Goal: Task Accomplishment & Management: Use online tool/utility

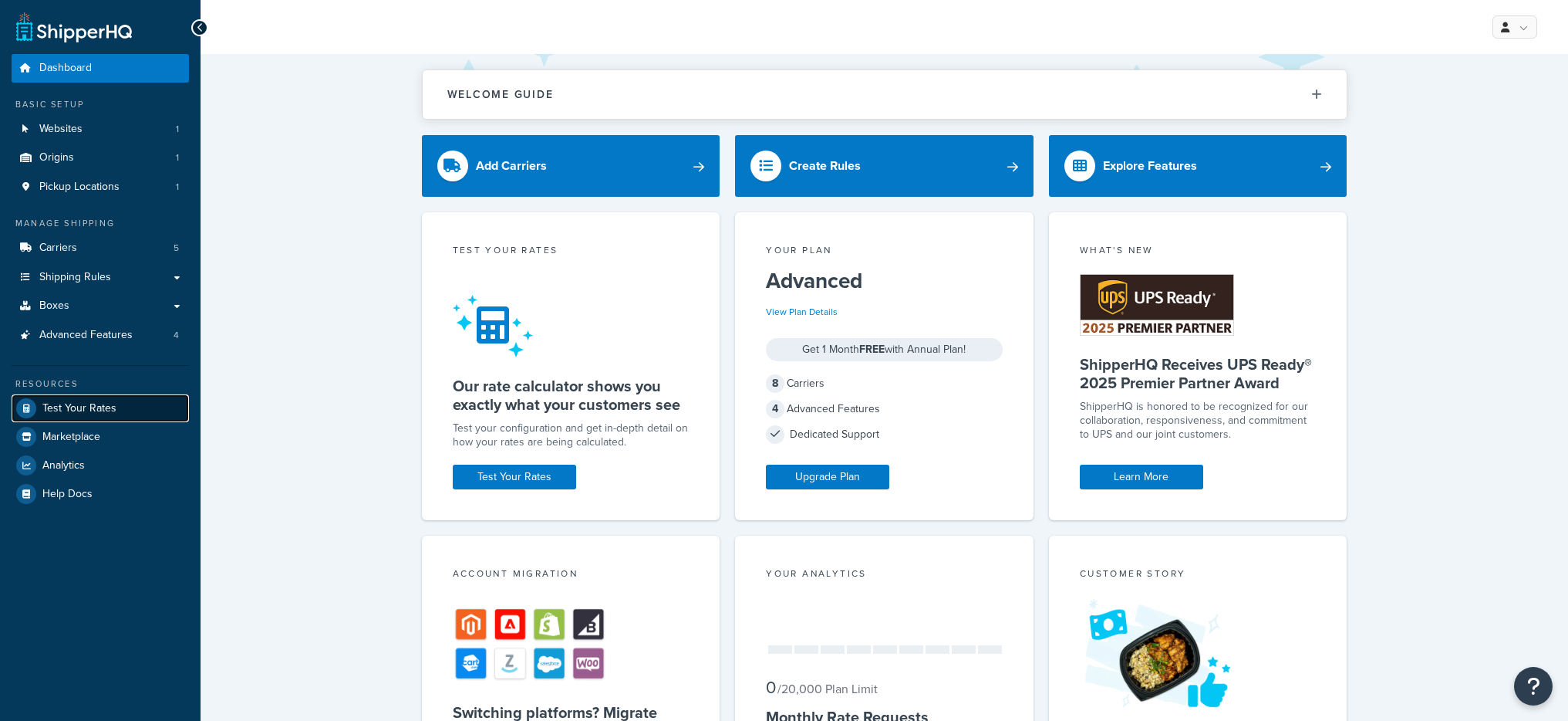
click at [122, 401] on link "Test Your Rates" at bounding box center [100, 408] width 177 height 28
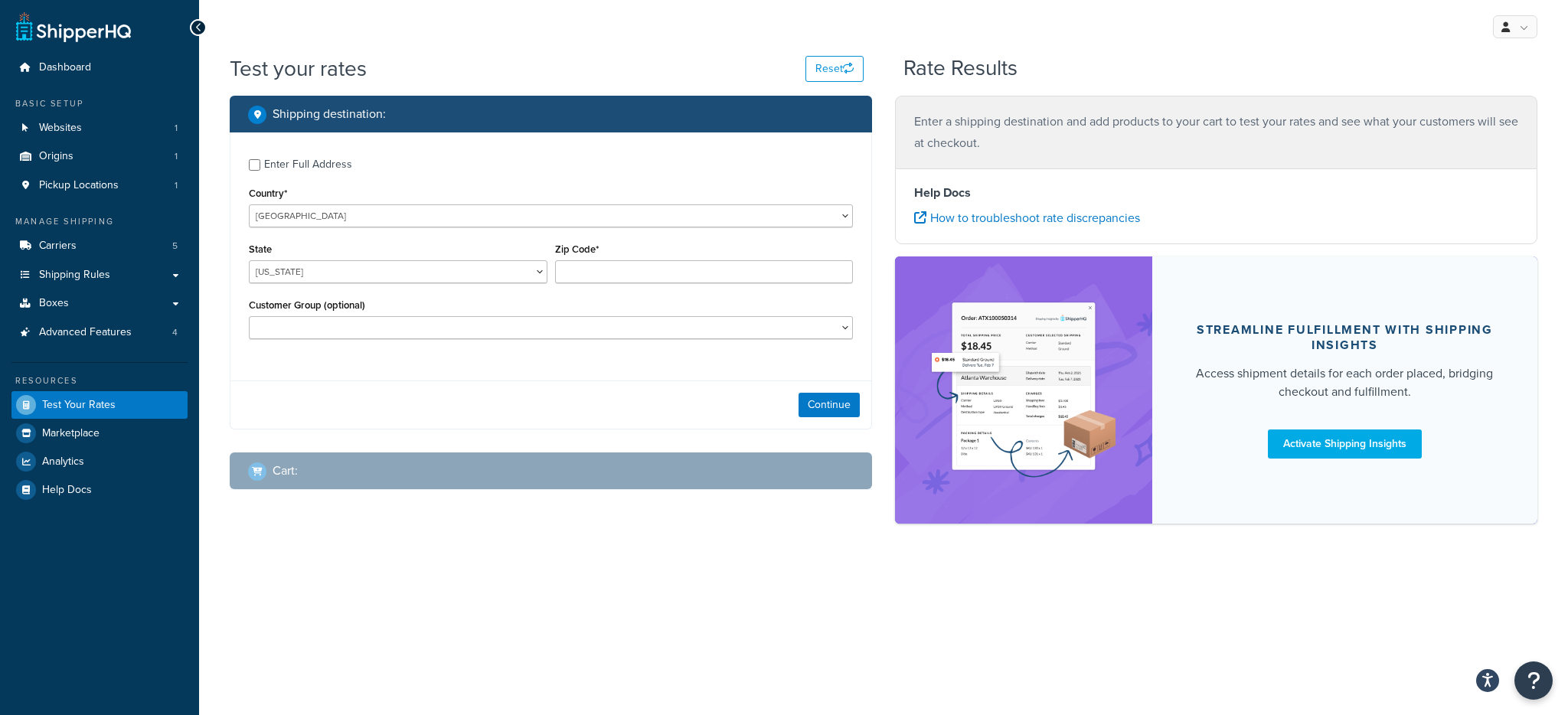
click at [312, 165] on div "Enter Full Address" at bounding box center [308, 165] width 88 height 22
click at [260, 165] on input "Enter Full Address" at bounding box center [254, 165] width 12 height 12
checkbox input "true"
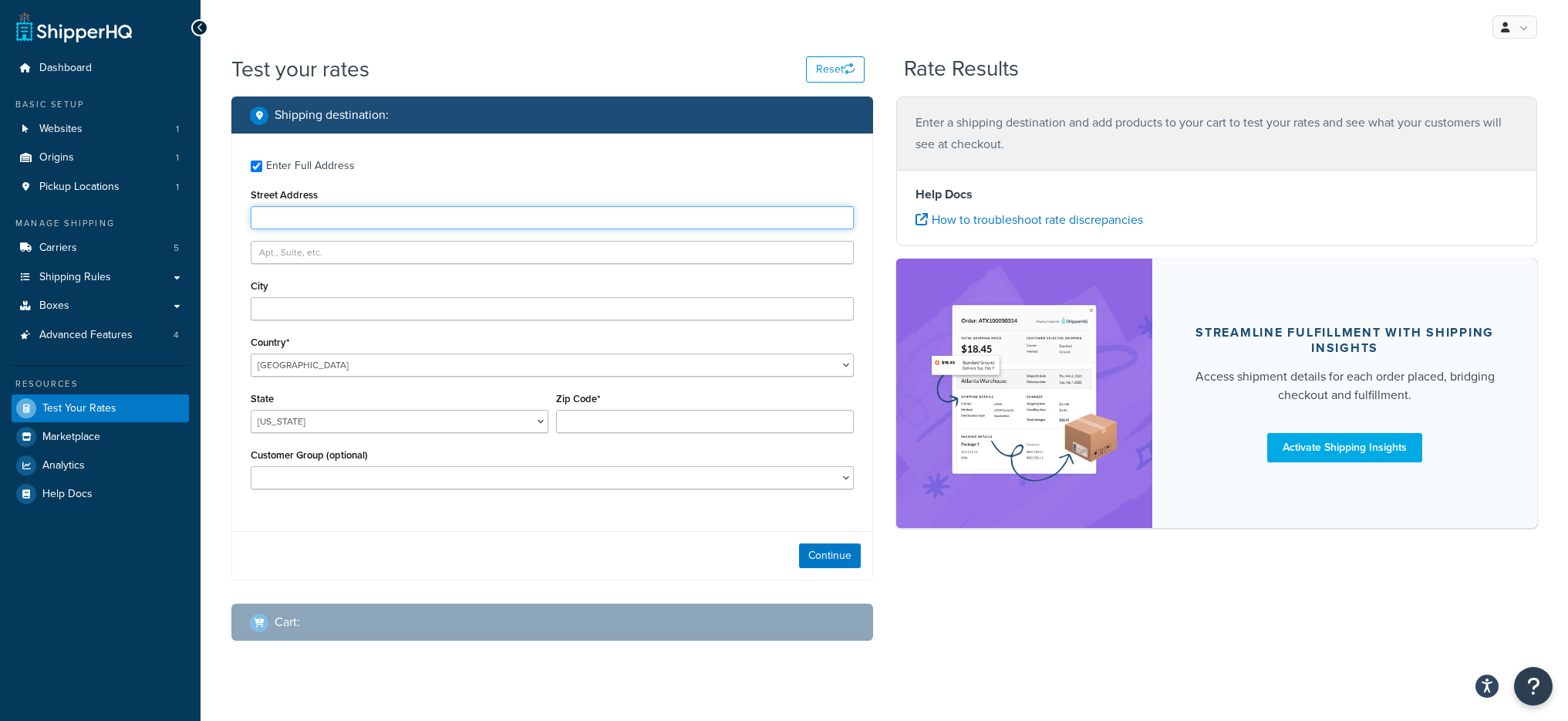
click at [323, 216] on input "Street Address" at bounding box center [552, 217] width 603 height 23
type input "Langgasse 3b"
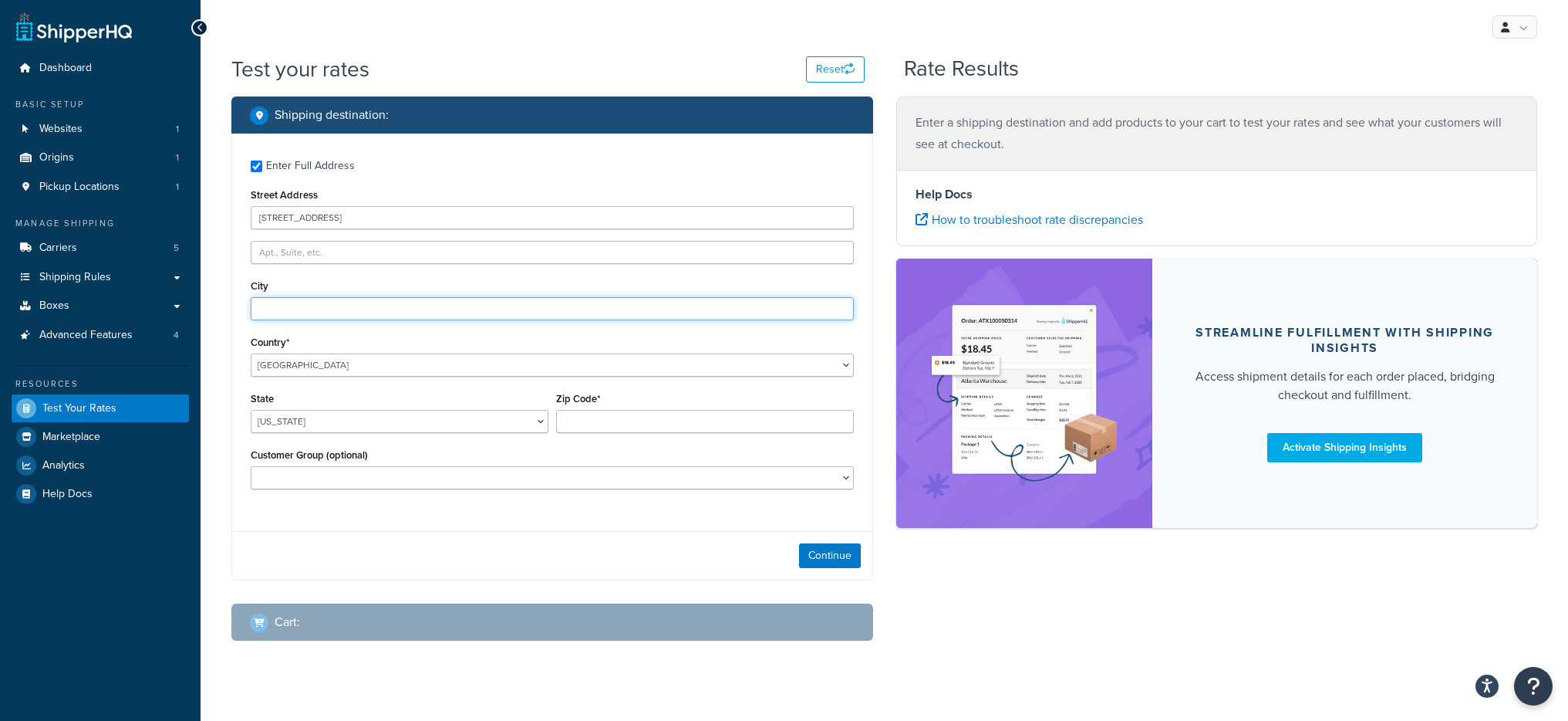
click at [337, 299] on input "City" at bounding box center [552, 308] width 603 height 23
type input "Waldems"
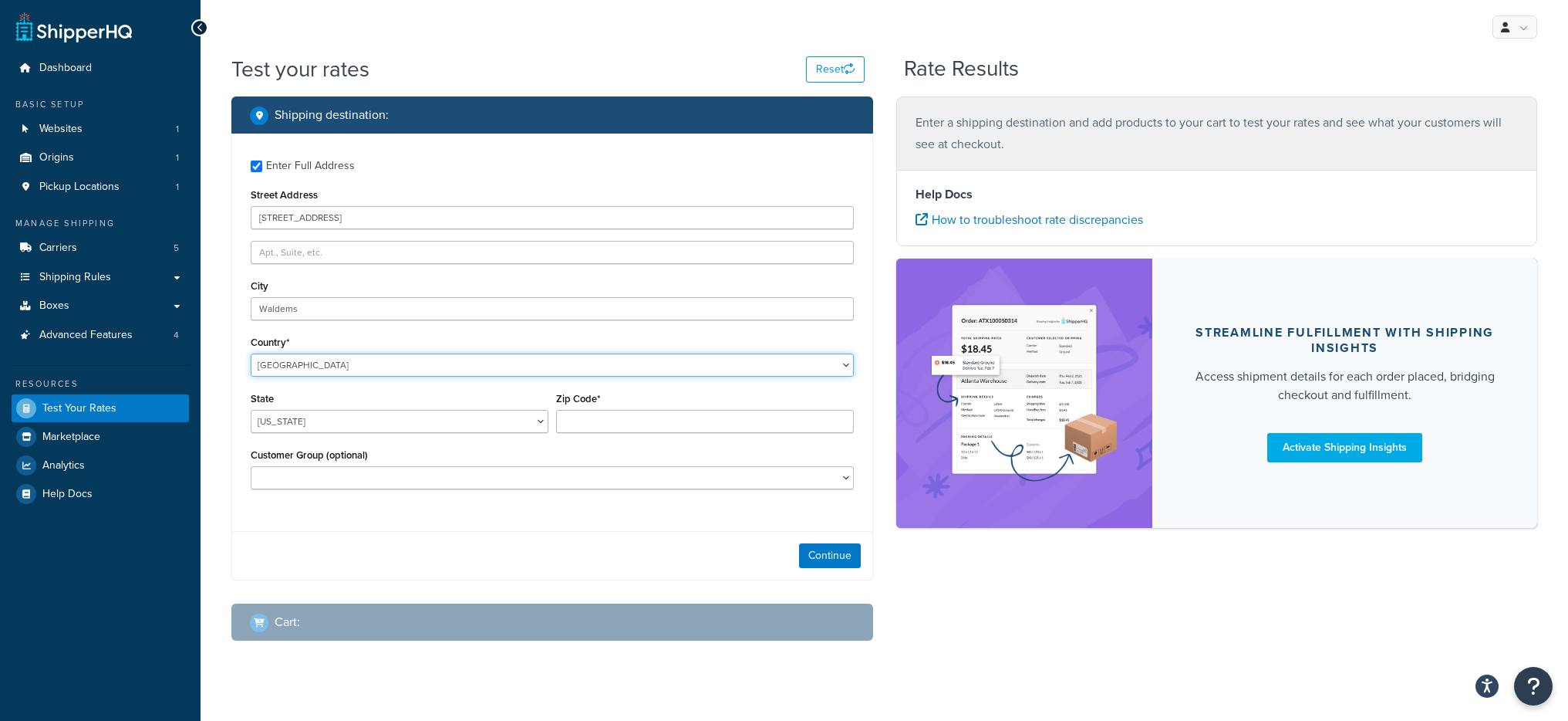
click at [368, 360] on select "United States United Kingdom Afghanistan Åland Islands Albania Algeria American…" at bounding box center [552, 364] width 603 height 23
select select "DE"
click at [250, 353] on select "United States United Kingdom Afghanistan Åland Islands Albania Algeria American…" at bounding box center [552, 364] width 603 height 23
click at [333, 426] on select "Baden-Wuerttemberg Bayern Berlin Brandenburg Bremen Hamburg Hessen Mecklenburg-…" at bounding box center [399, 421] width 298 height 23
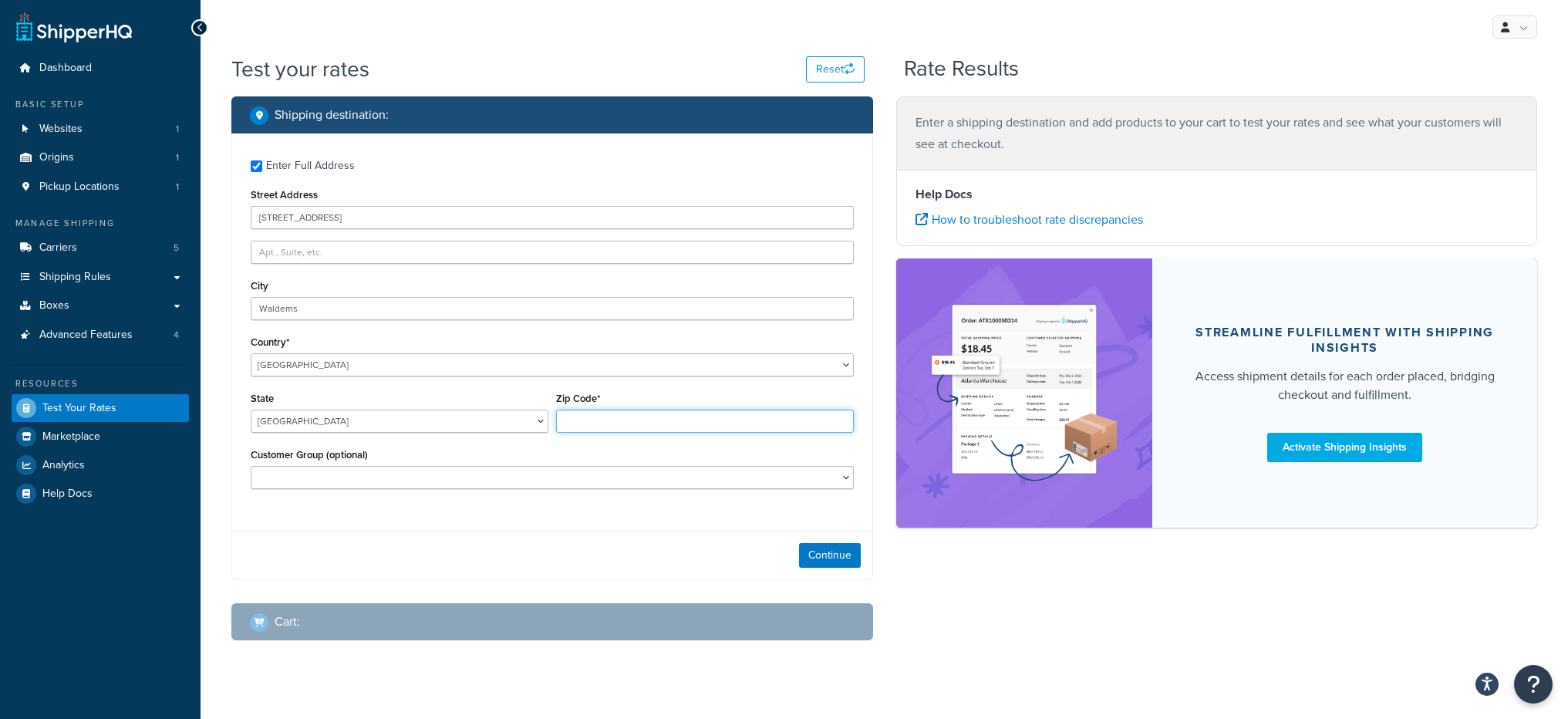
click at [674, 429] on input "Zip Code*" at bounding box center [705, 421] width 298 height 23
type input "65529"
click at [806, 566] on button "Continue" at bounding box center [830, 555] width 61 height 25
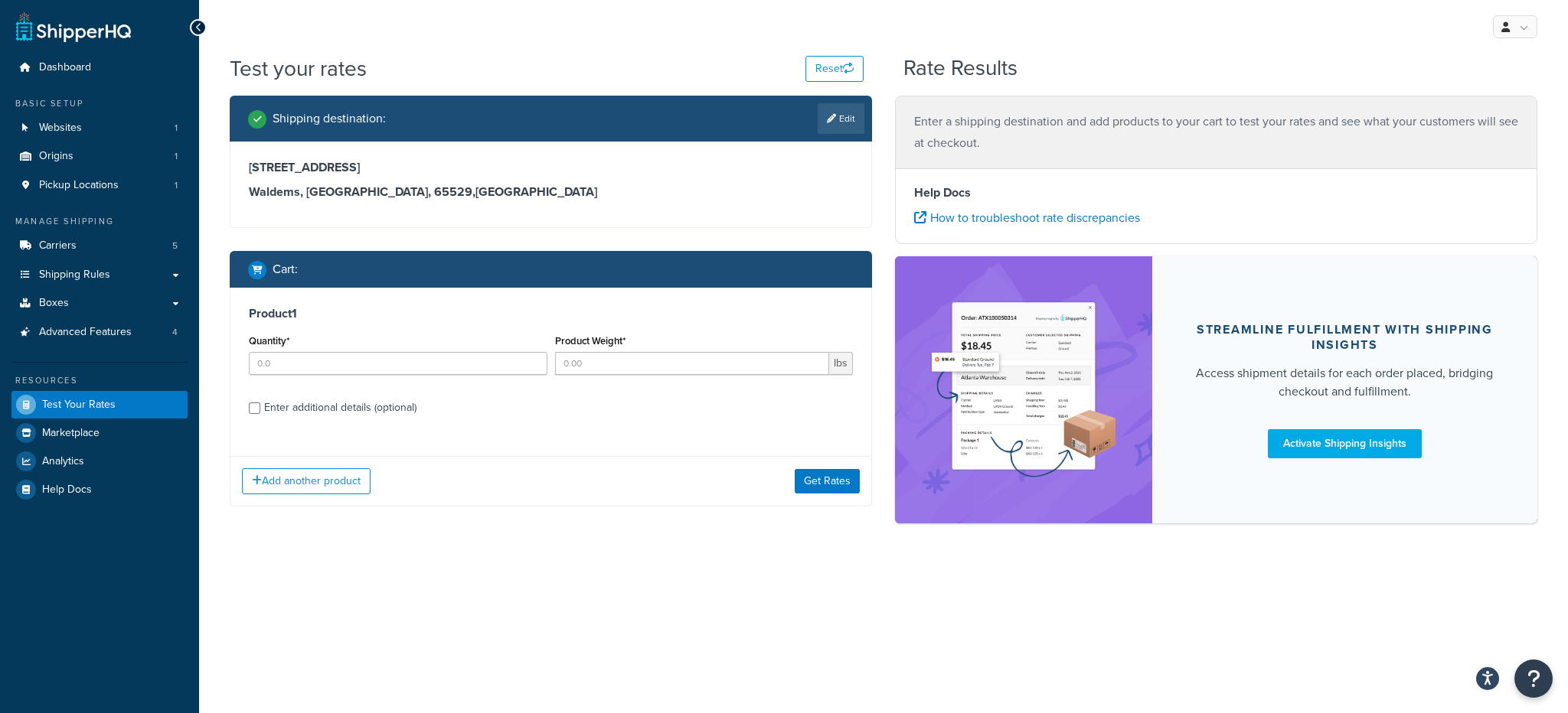
click at [475, 377] on div "Quantity*" at bounding box center [398, 357] width 307 height 55
click at [475, 368] on input "Quantity*" at bounding box center [398, 363] width 298 height 23
type input "1"
click at [630, 367] on input "Product Weight*" at bounding box center [693, 363] width 275 height 23
type input ".68"
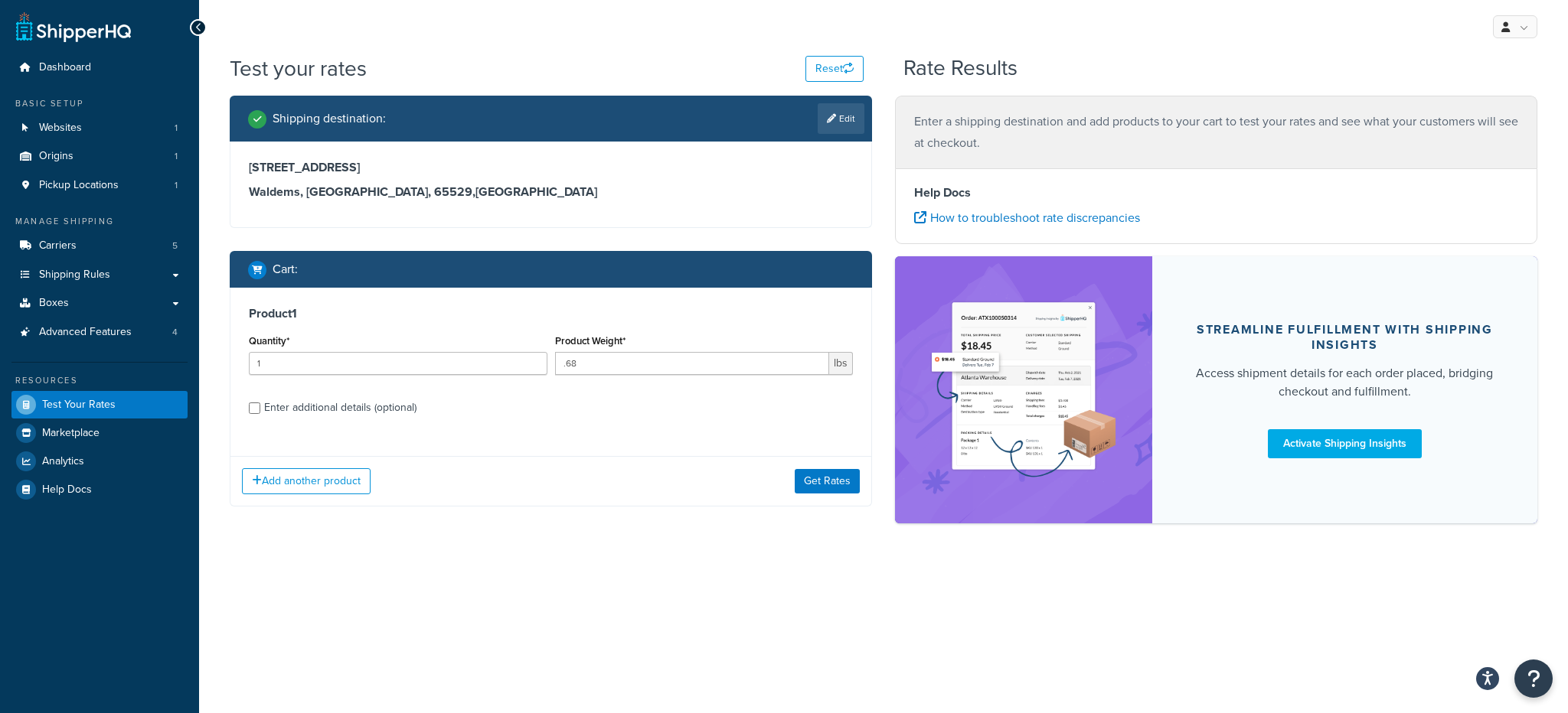
click at [297, 417] on div "Enter additional details (optional)" at bounding box center [339, 408] width 152 height 22
click at [260, 414] on input "Enter additional details (optional)" at bounding box center [254, 407] width 12 height 12
checkbox input "true"
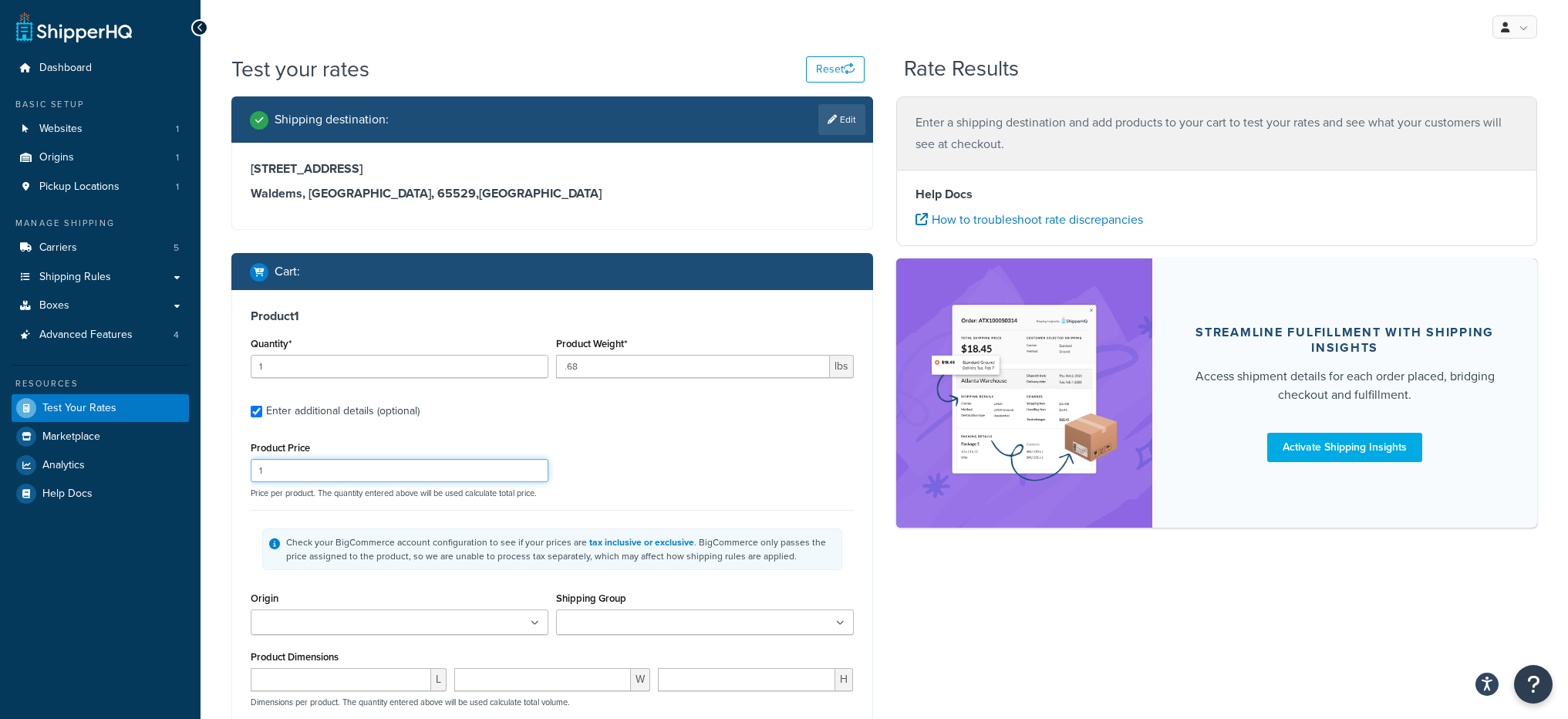
click at [298, 473] on input "1" at bounding box center [399, 470] width 298 height 23
click at [298, 474] on input "1" at bounding box center [399, 470] width 298 height 23
click at [300, 476] on input "1" at bounding box center [399, 470] width 298 height 23
type input "24.99"
click at [667, 503] on div "Product Price 24.99 Price per product. The quantity entered above will be used …" at bounding box center [552, 614] width 603 height 355
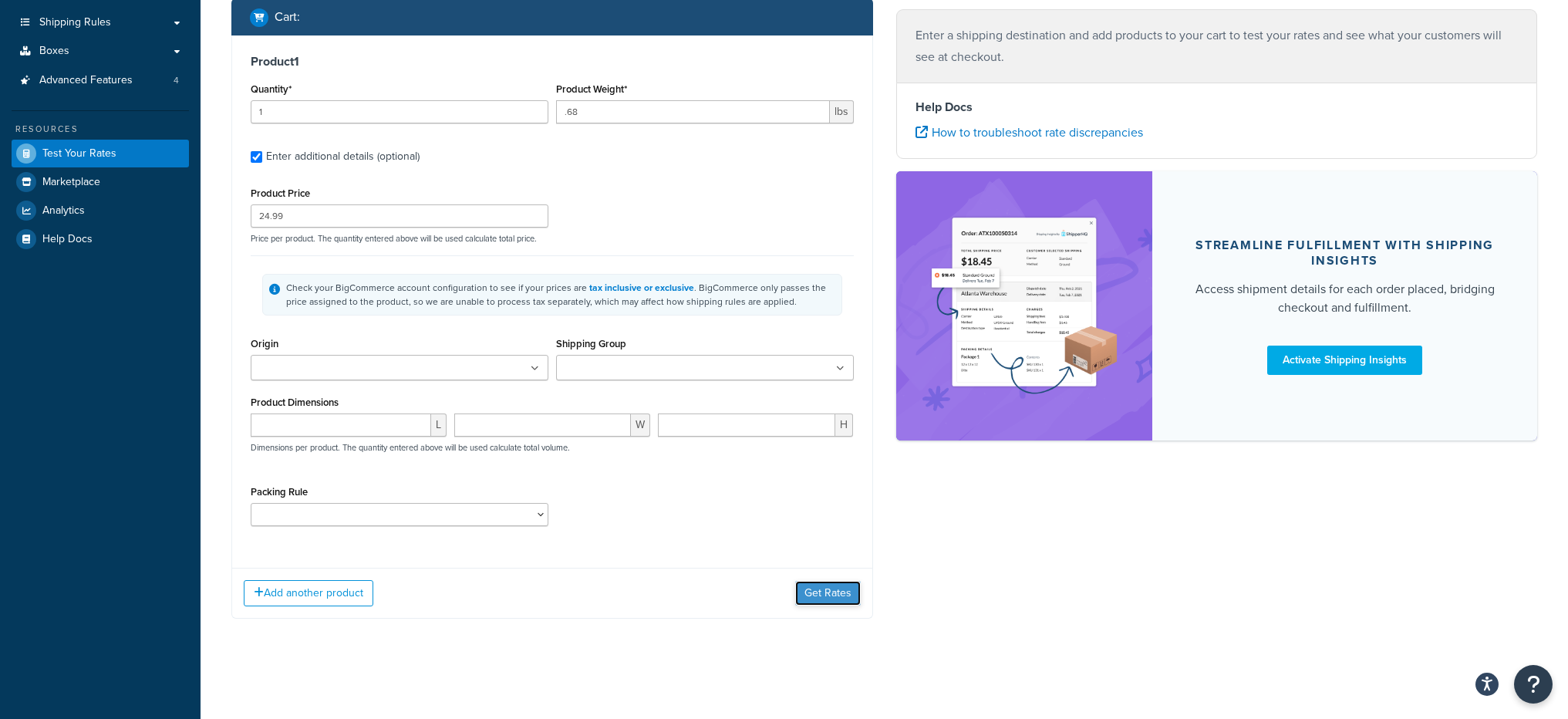
click at [850, 592] on button "Get Rates" at bounding box center [828, 592] width 66 height 25
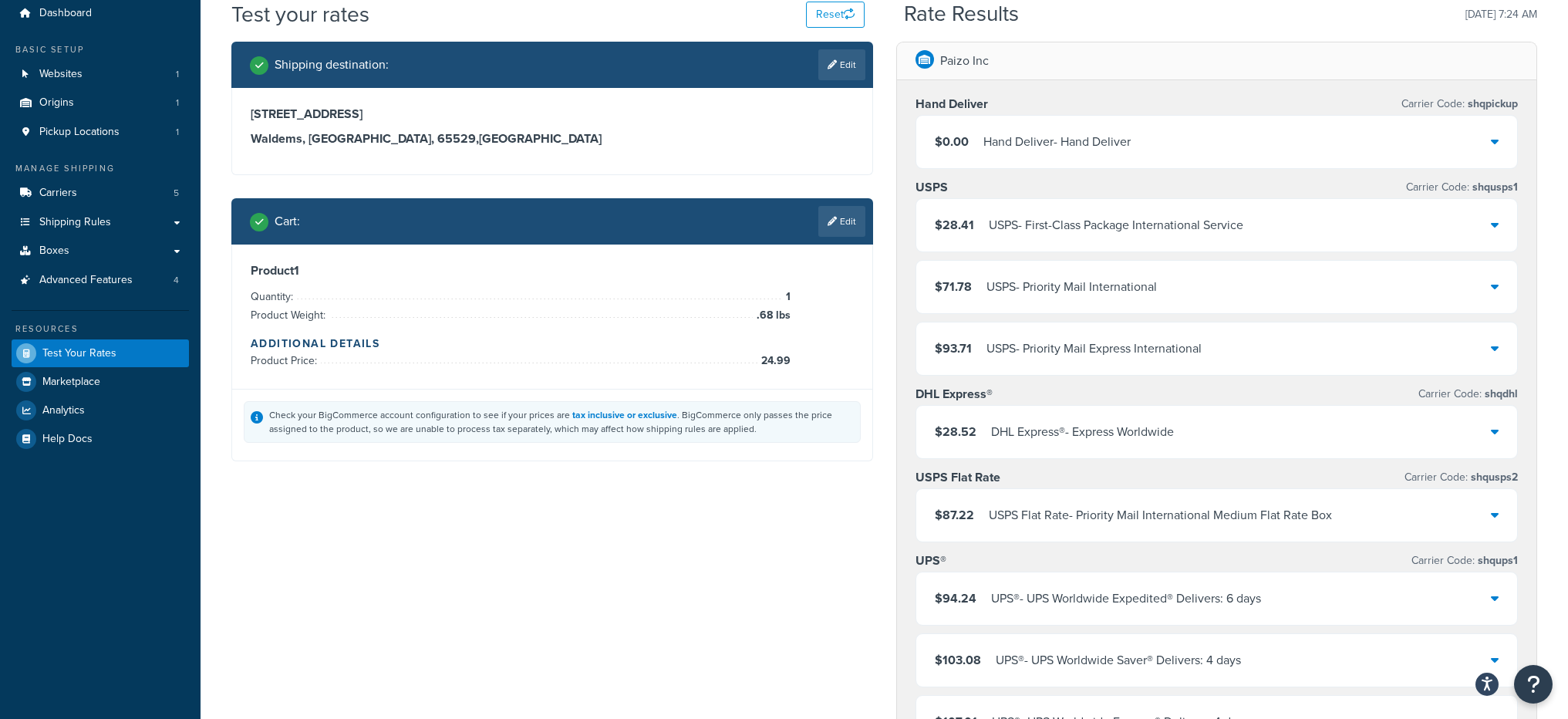
scroll to position [45, 0]
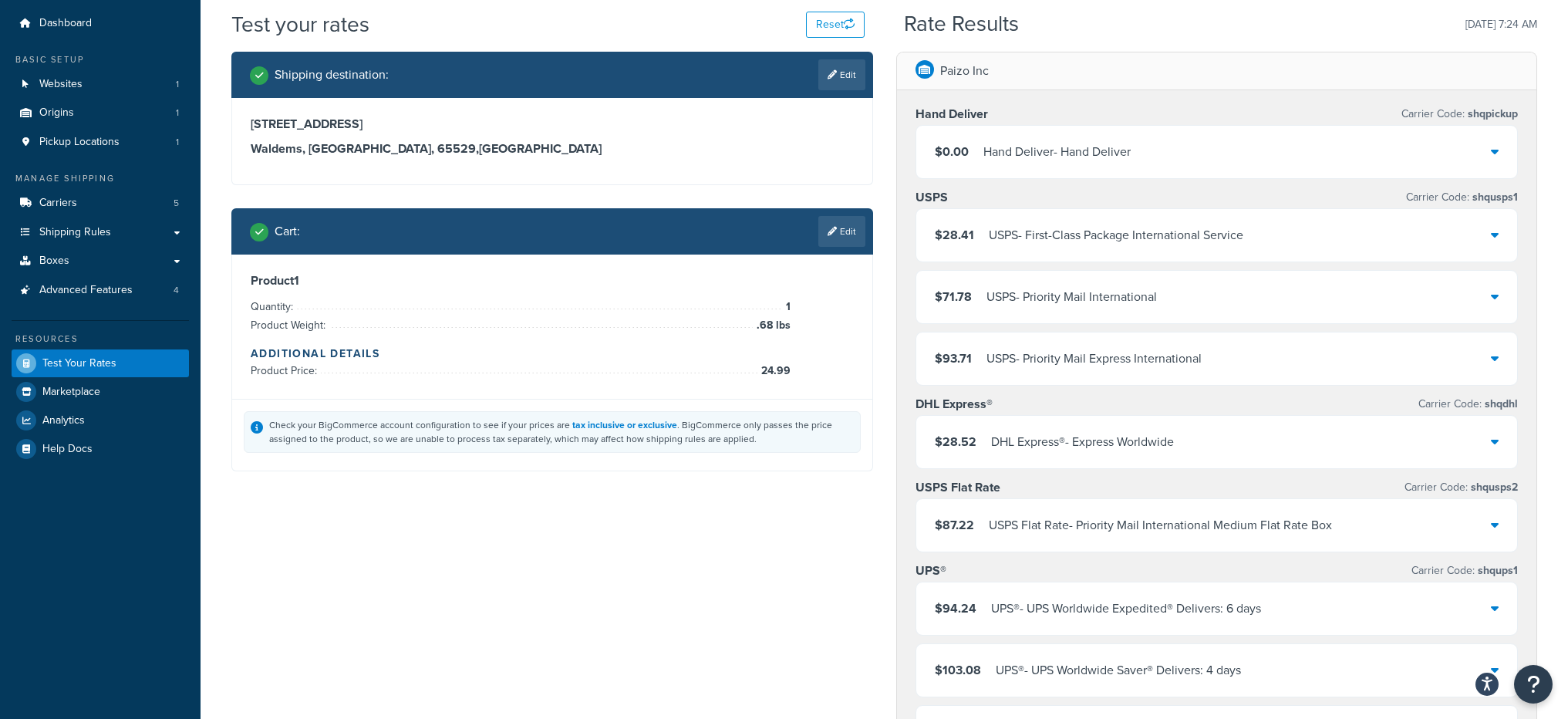
click at [1248, 287] on div "$71.78 USPS - Priority Mail International" at bounding box center [1217, 296] width 602 height 52
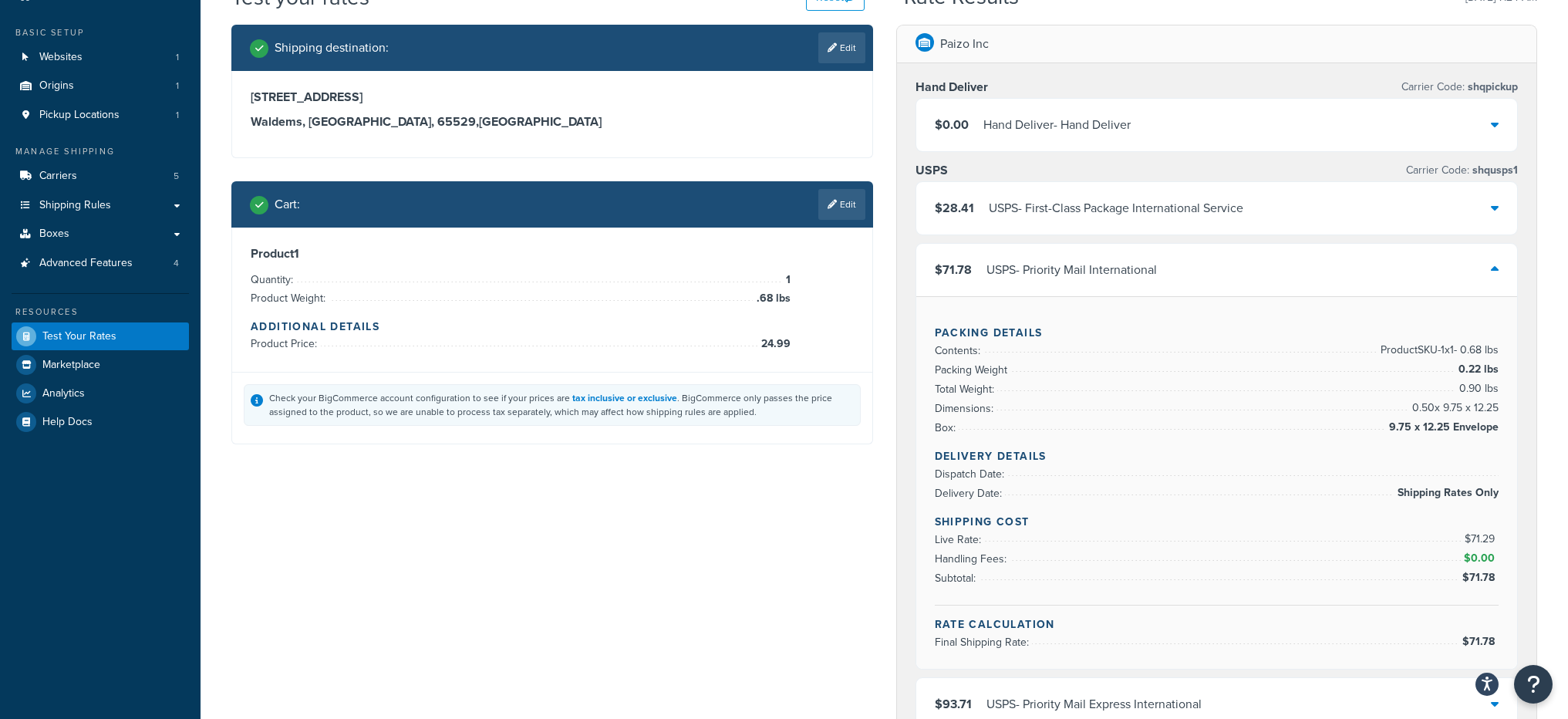
scroll to position [90, 0]
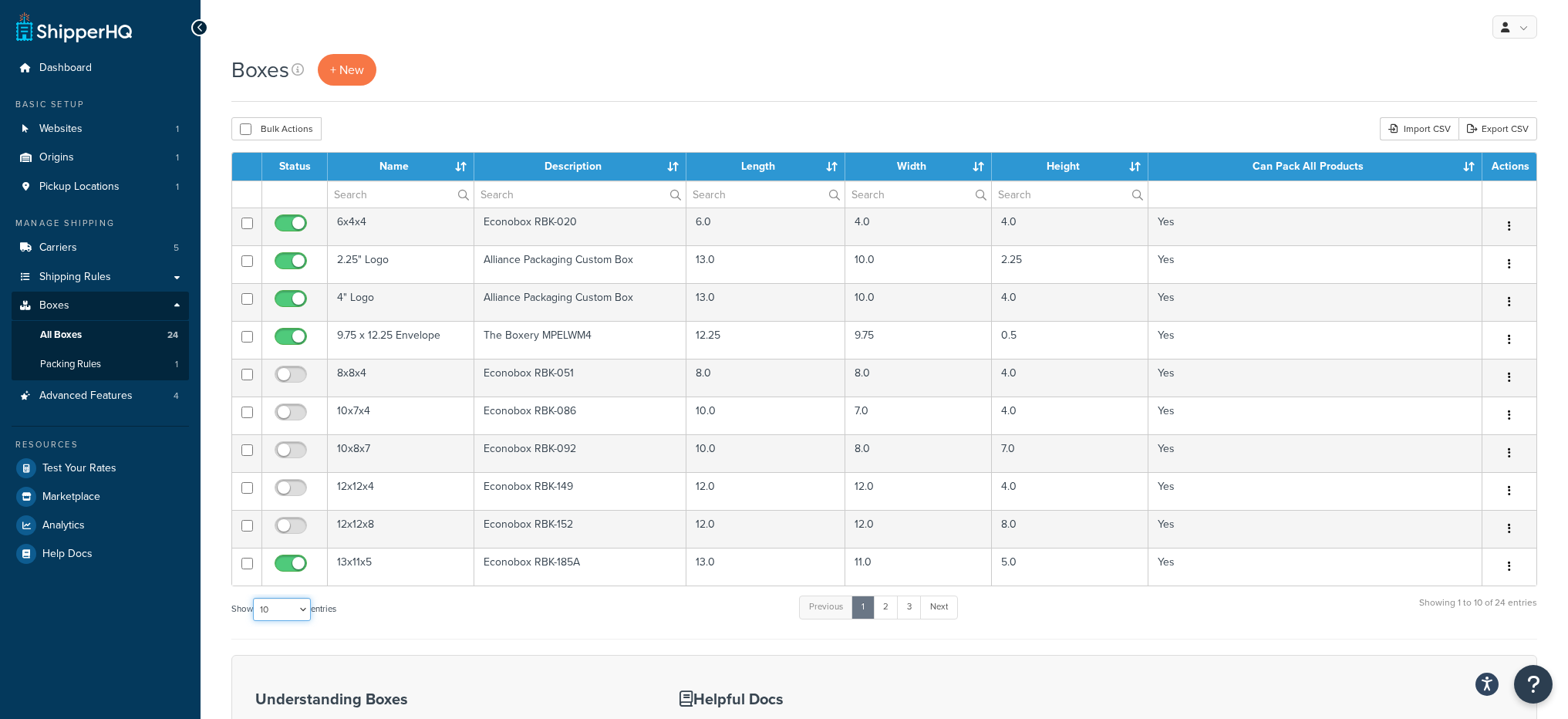
click at [304, 607] on select "10 15 25 50 100 1000" at bounding box center [282, 609] width 58 height 23
select select "1000"
click at [255, 598] on select "10 15 25 50 100 1000" at bounding box center [282, 609] width 58 height 23
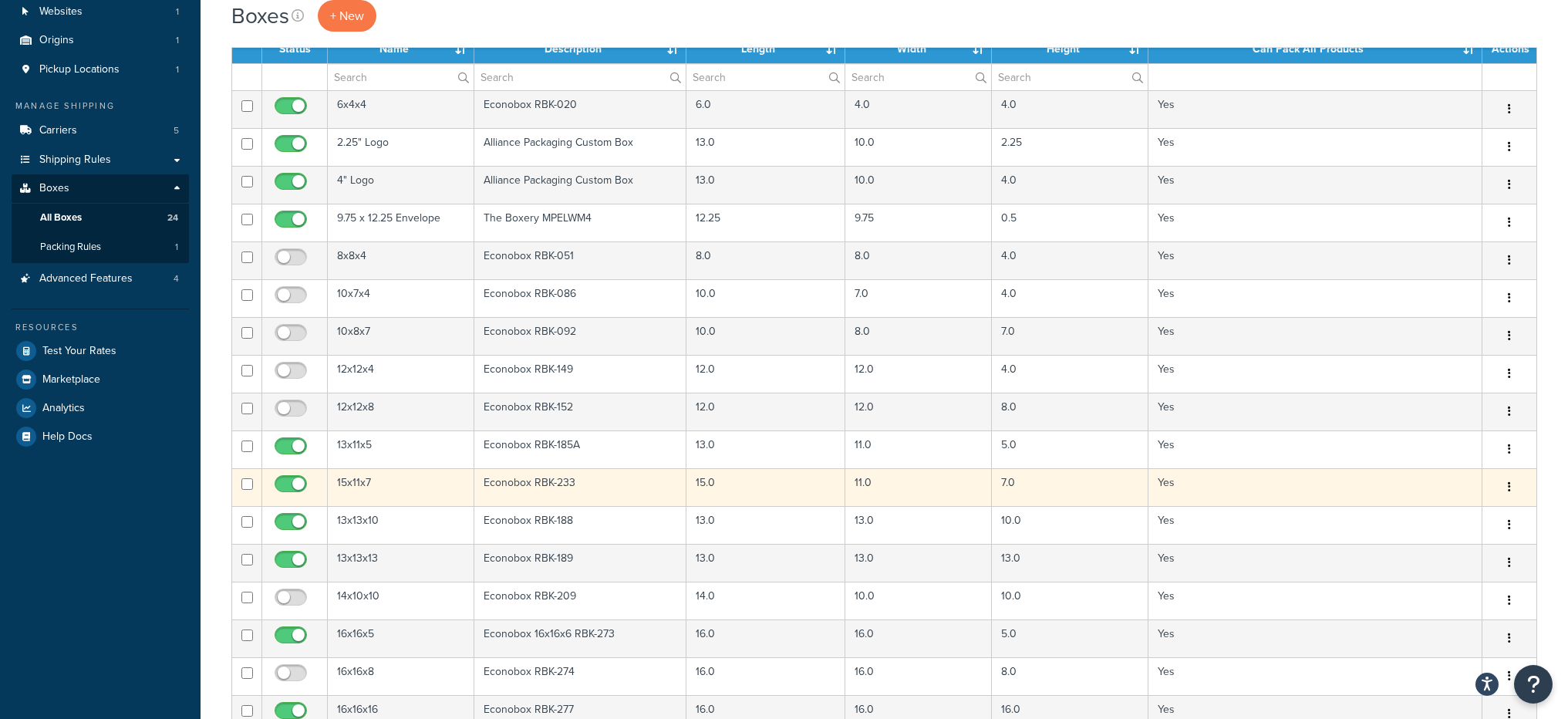
scroll to position [94, 0]
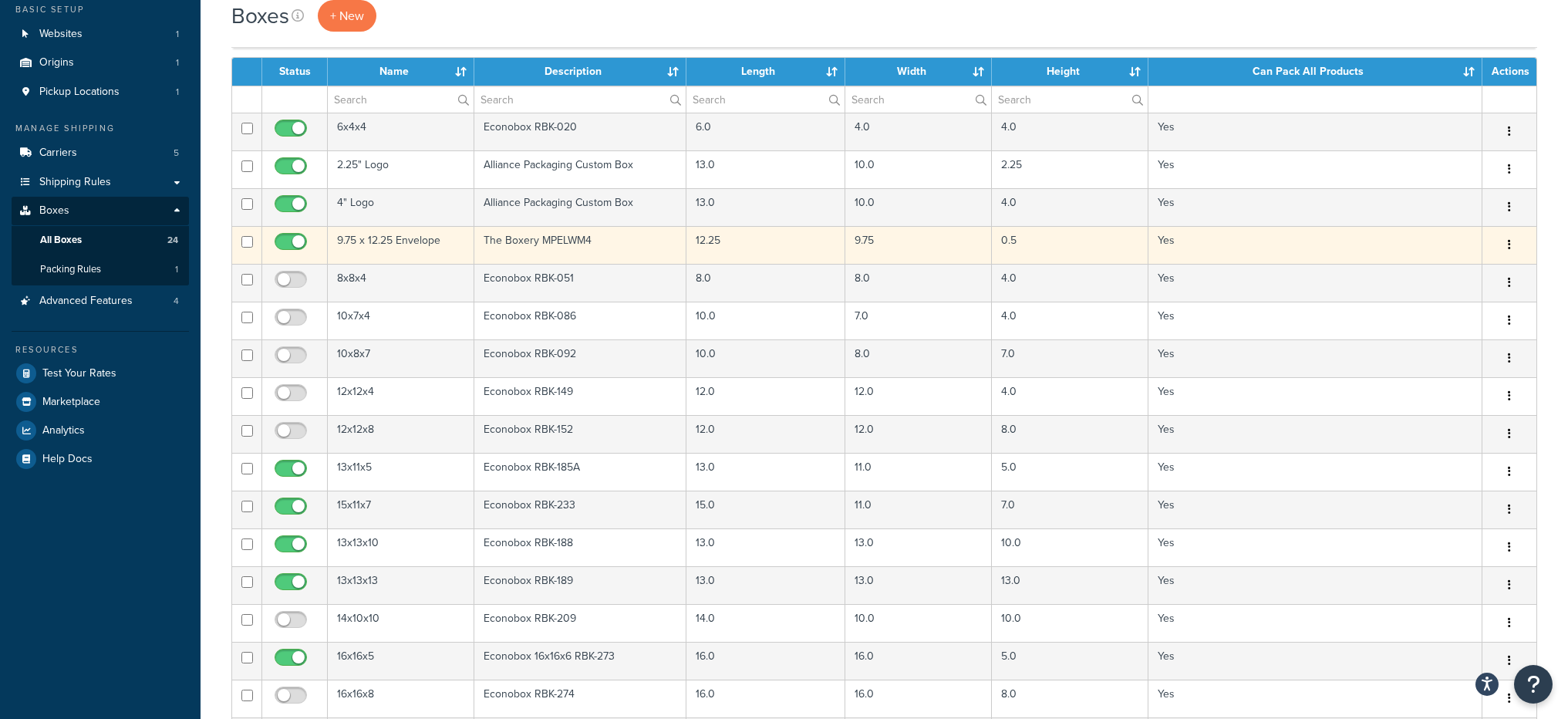
click at [428, 244] on td "9.75 x 12.25 Envelope" at bounding box center [402, 244] width 147 height 38
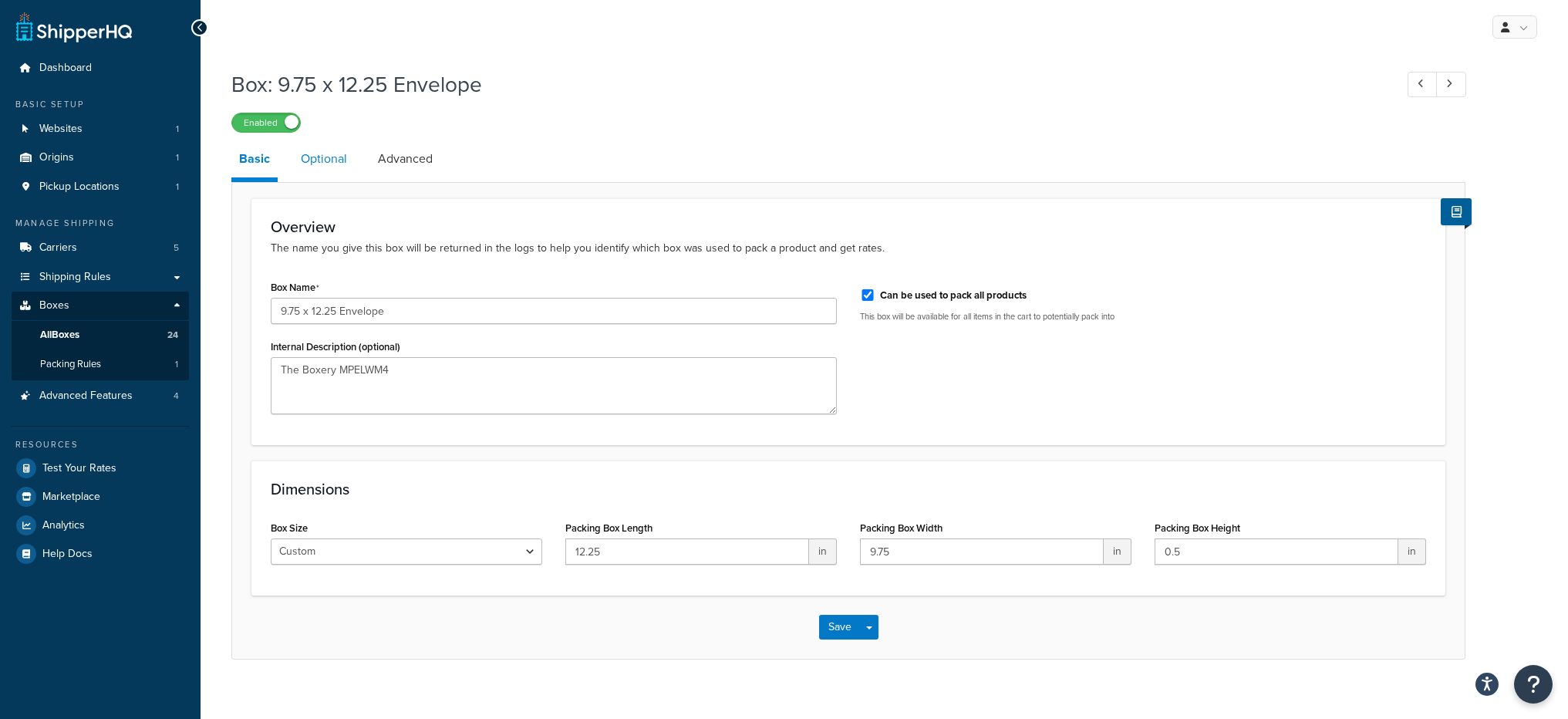
click at [347, 164] on link "Optional" at bounding box center [324, 159] width 61 height 37
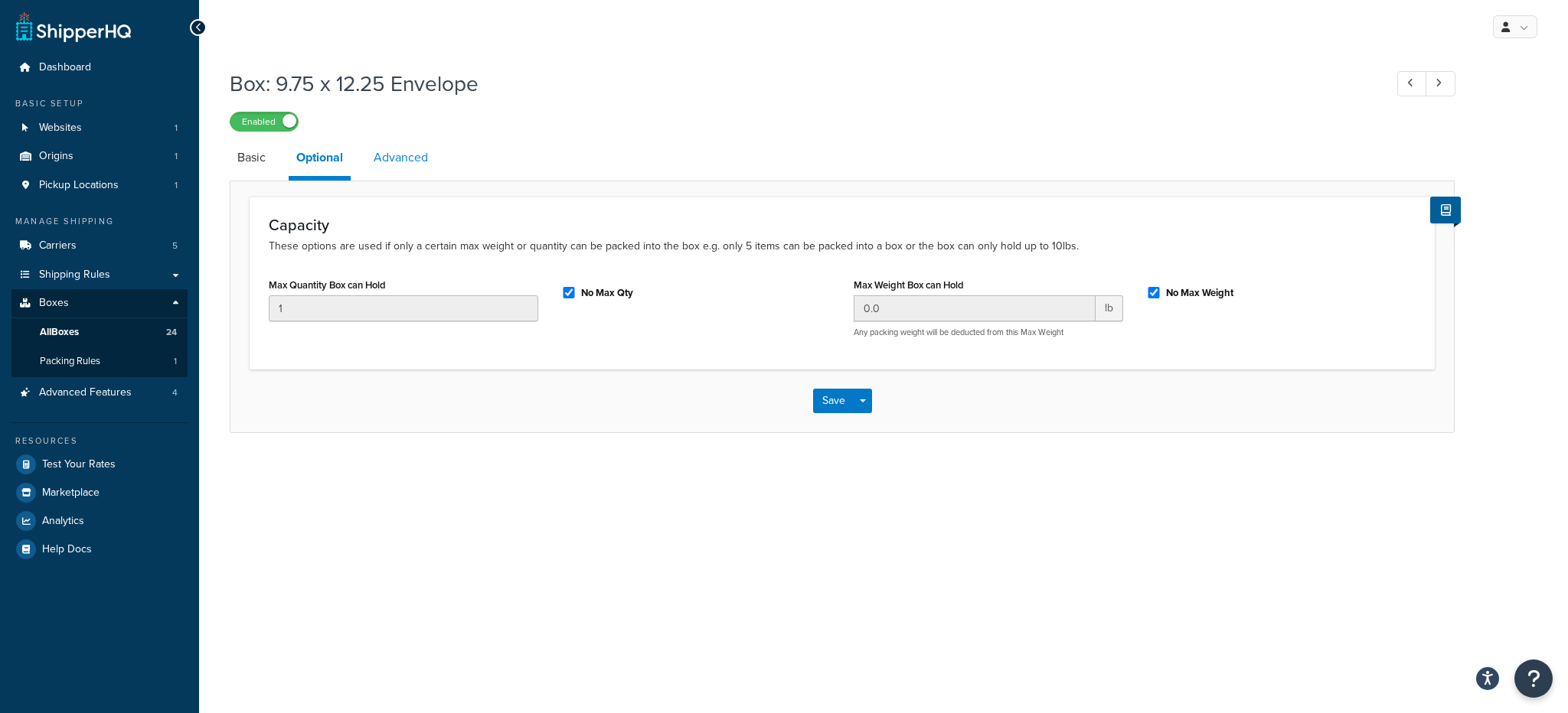
click at [376, 162] on link "Advanced" at bounding box center [400, 157] width 70 height 36
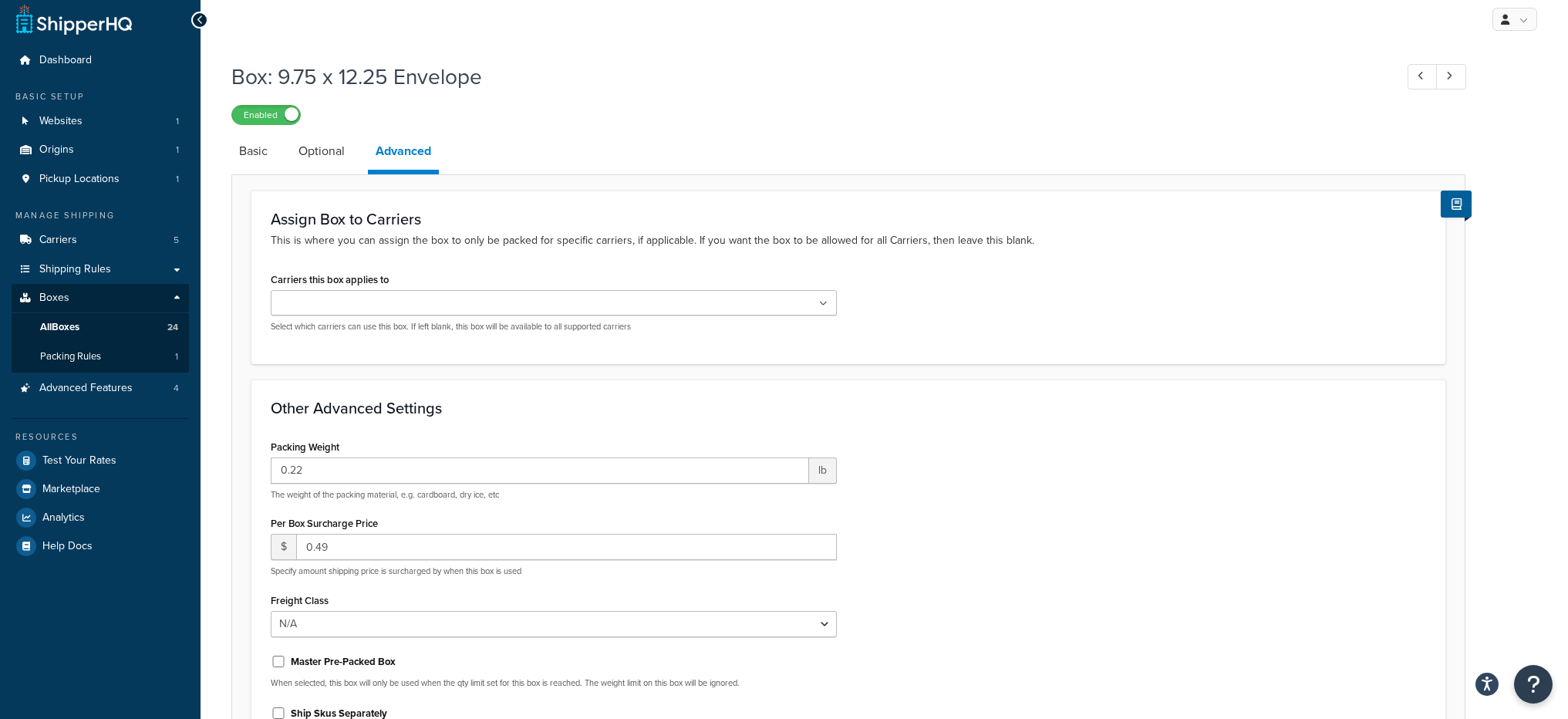
scroll to position [19, 0]
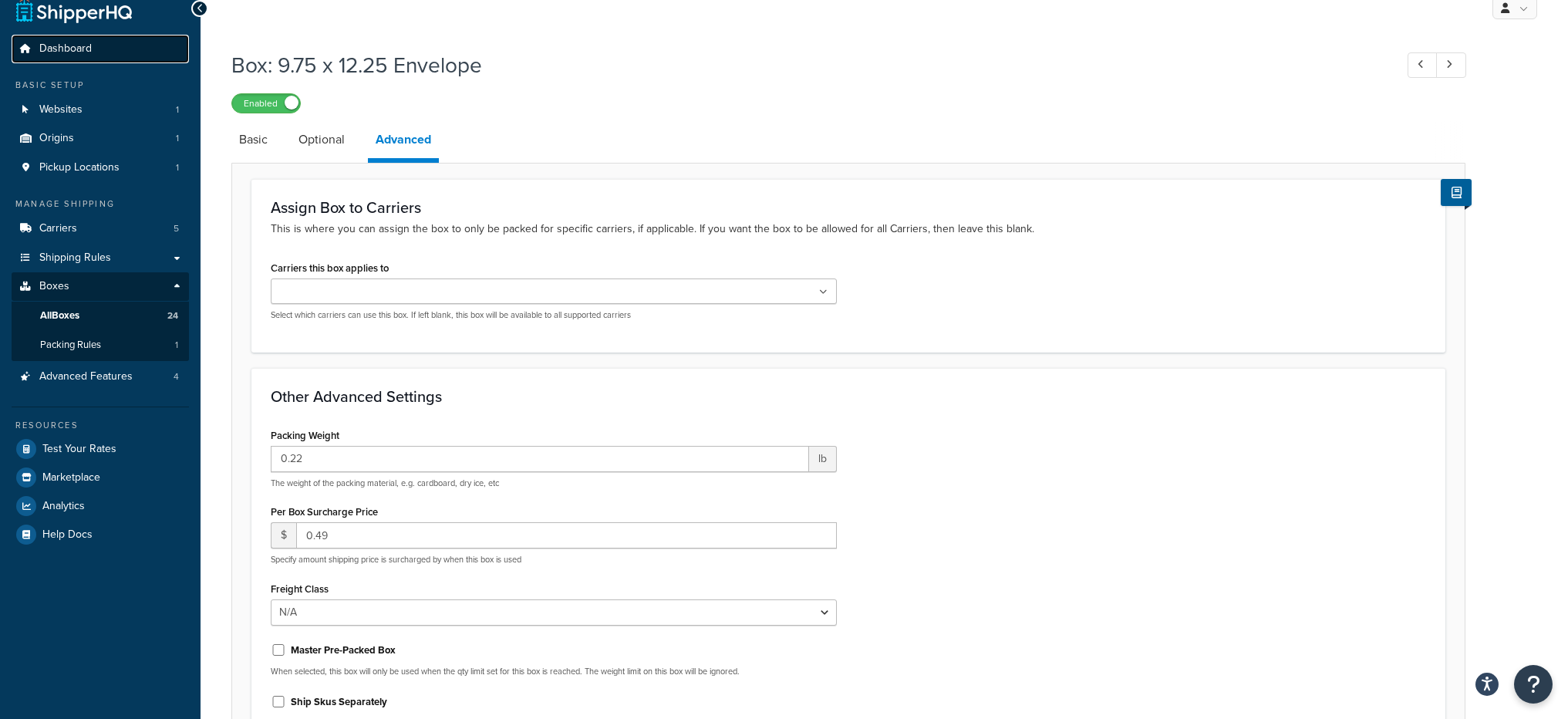
click at [117, 59] on link "Dashboard" at bounding box center [100, 49] width 177 height 28
